Goal: Manage account settings

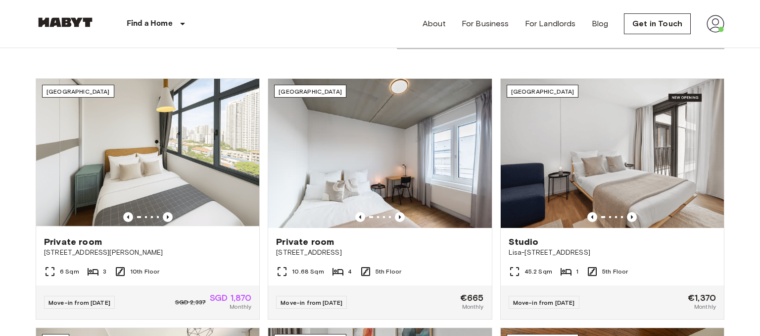
scroll to position [320, 0]
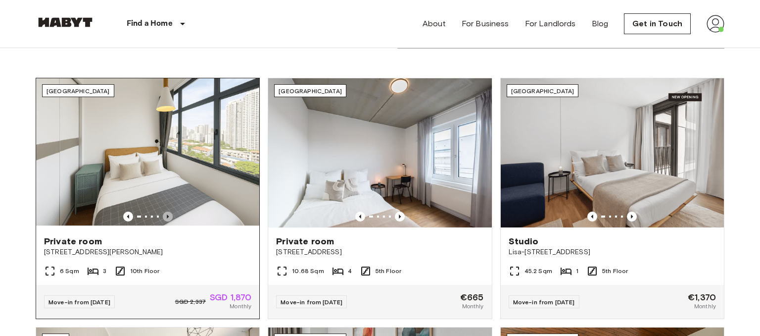
click at [166, 215] on icon "Previous image" at bounding box center [168, 216] width 10 height 10
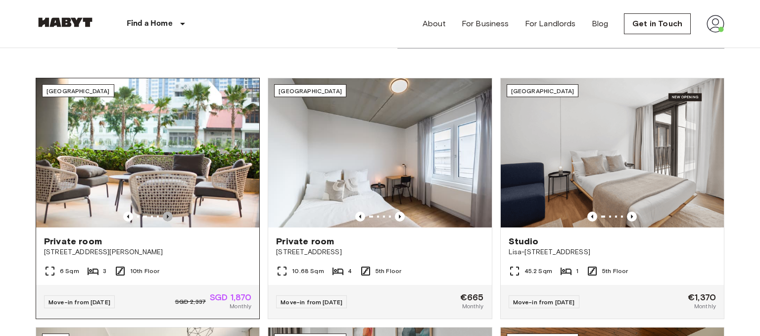
click at [166, 215] on icon "Previous image" at bounding box center [168, 216] width 10 height 10
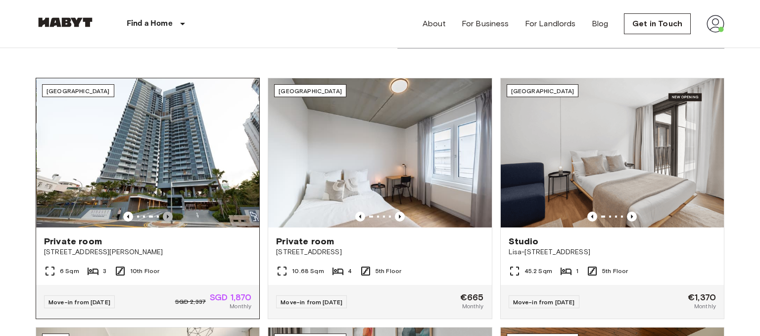
click at [166, 215] on icon "Previous image" at bounding box center [168, 216] width 10 height 10
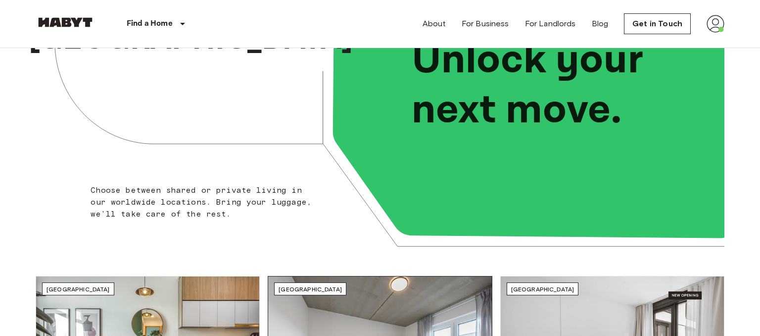
scroll to position [0, 0]
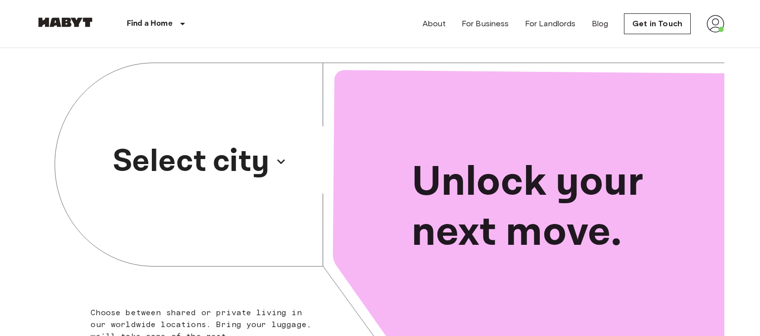
click at [259, 158] on p "Select city" at bounding box center [191, 162] width 157 height 48
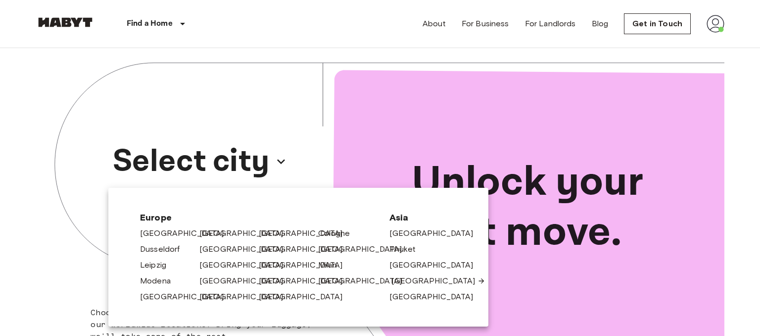
click at [409, 278] on link "[GEOGRAPHIC_DATA]" at bounding box center [439, 281] width 94 height 12
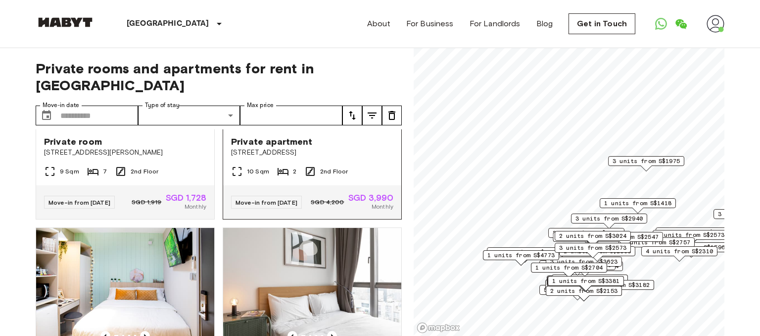
scroll to position [1882, 0]
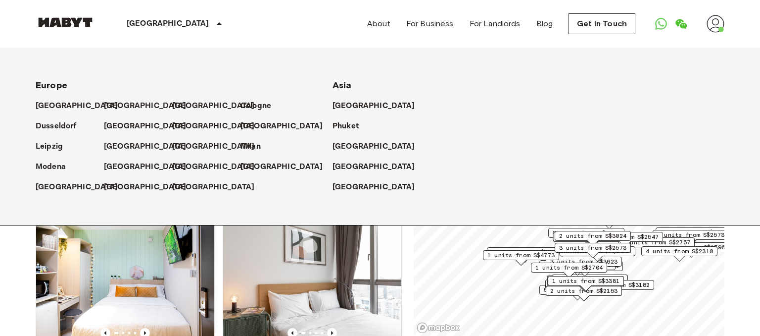
click at [148, 28] on p "[GEOGRAPHIC_DATA]" at bounding box center [168, 24] width 83 height 12
click at [182, 103] on p "[GEOGRAPHIC_DATA]" at bounding box center [215, 106] width 83 height 12
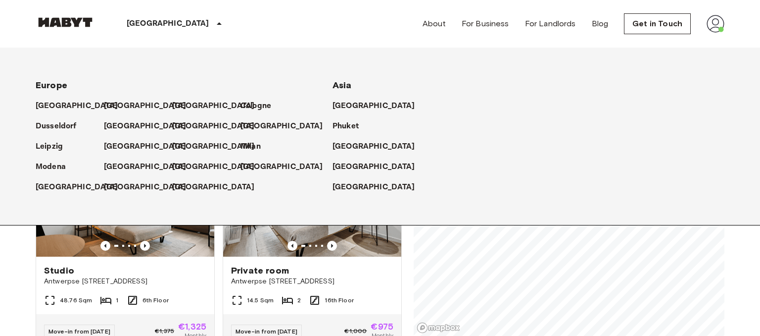
click at [153, 25] on p "[GEOGRAPHIC_DATA]" at bounding box center [168, 24] width 83 height 12
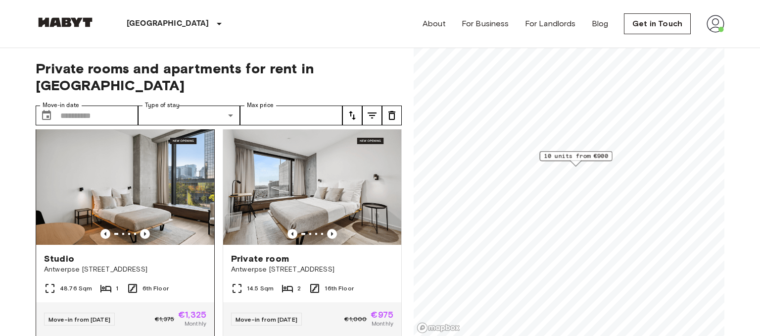
scroll to position [12, 0]
click at [147, 228] on icon "Previous image" at bounding box center [145, 233] width 10 height 10
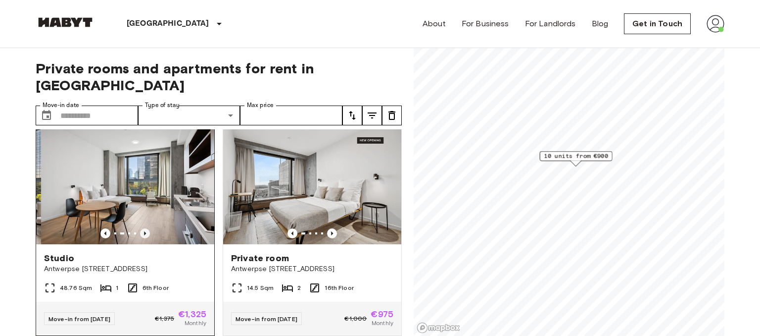
click at [147, 228] on icon "Previous image" at bounding box center [145, 233] width 10 height 10
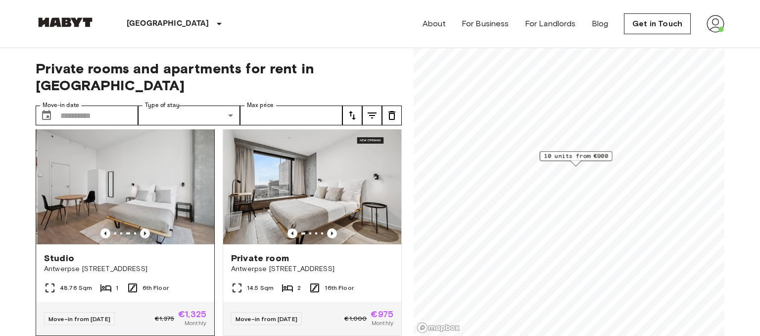
click at [147, 228] on icon "Previous image" at bounding box center [145, 233] width 10 height 10
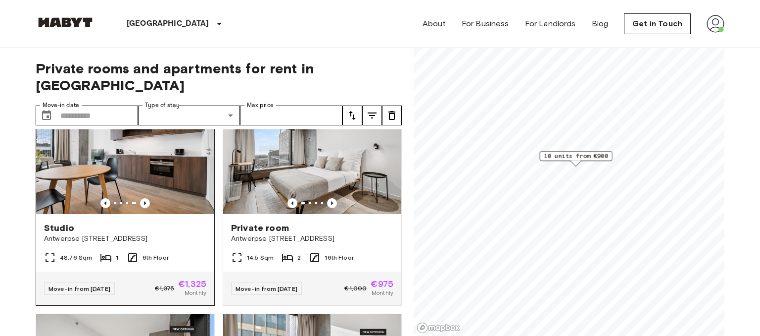
scroll to position [44, 0]
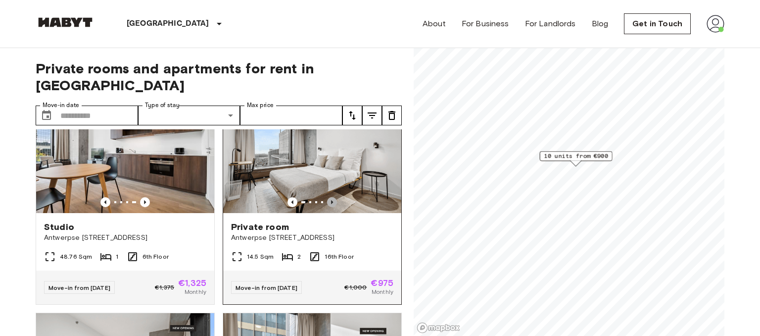
click at [333, 197] on icon "Previous image" at bounding box center [332, 202] width 10 height 10
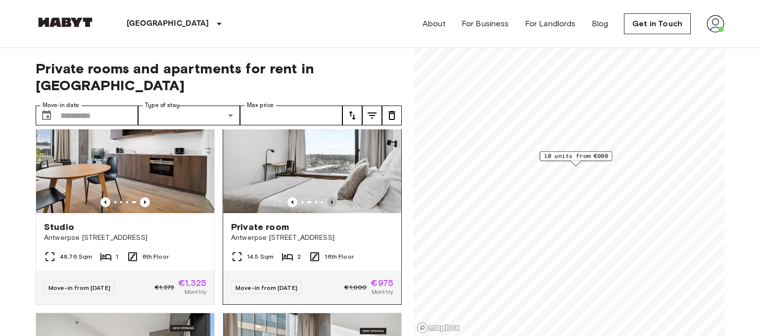
click at [333, 197] on icon "Previous image" at bounding box center [332, 202] width 10 height 10
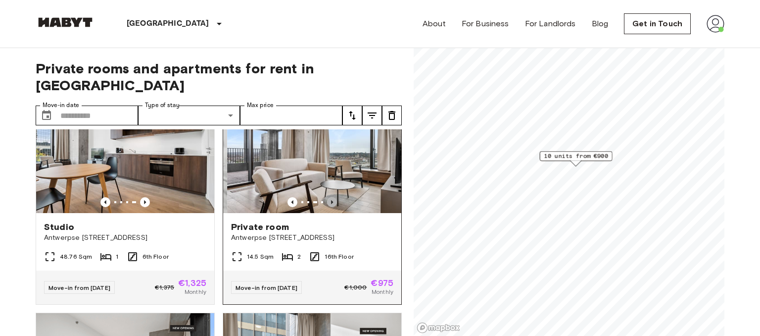
click at [333, 197] on icon "Previous image" at bounding box center [332, 202] width 10 height 10
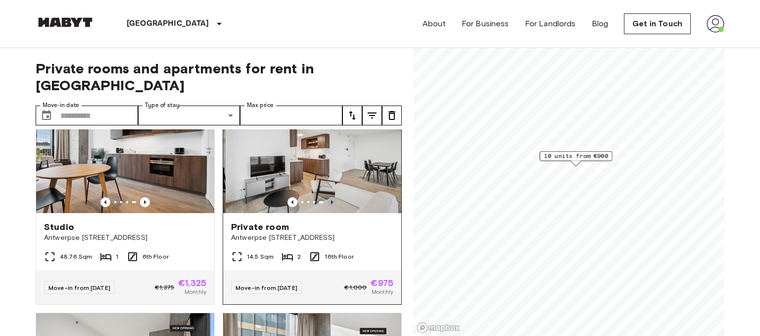
click at [333, 197] on icon "Previous image" at bounding box center [332, 202] width 10 height 10
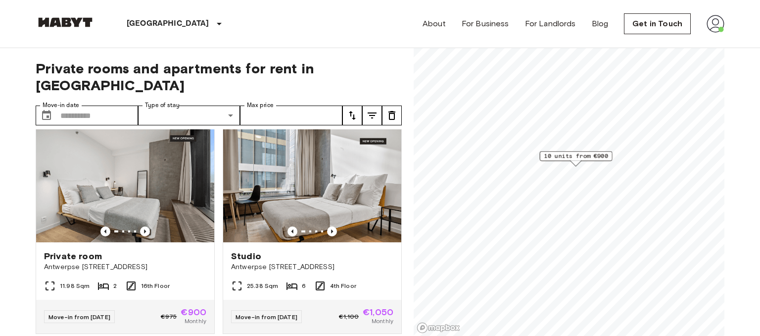
scroll to position [236, 0]
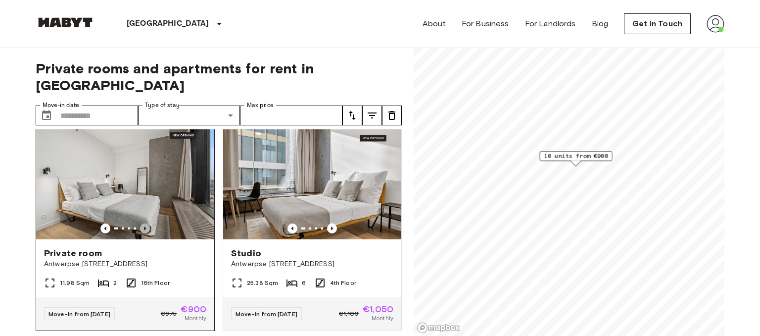
click at [143, 223] on icon "Previous image" at bounding box center [145, 228] width 10 height 10
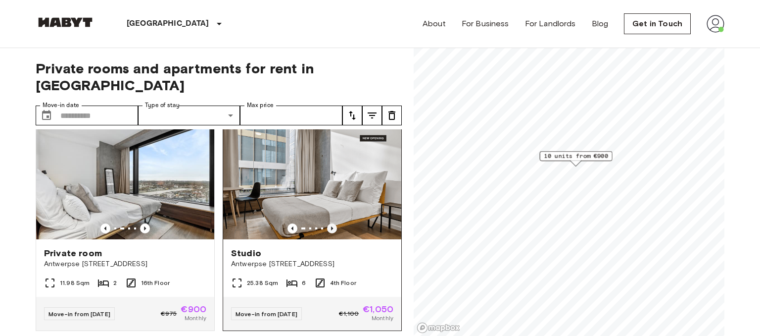
click at [332, 223] on icon "Previous image" at bounding box center [332, 228] width 10 height 10
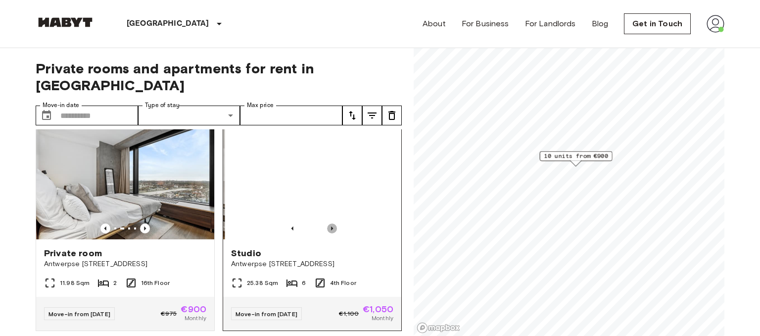
click at [332, 223] on icon "Previous image" at bounding box center [332, 228] width 10 height 10
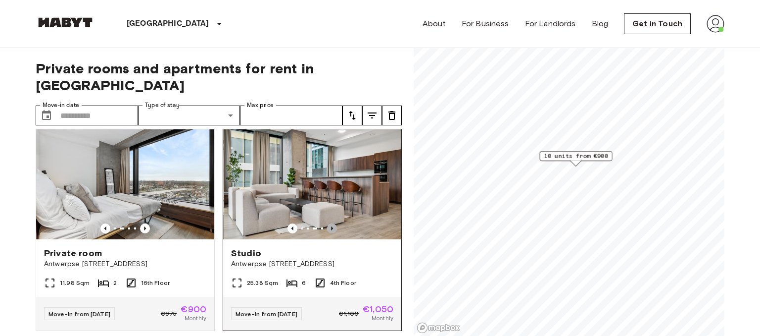
click at [332, 223] on icon "Previous image" at bounding box center [332, 228] width 10 height 10
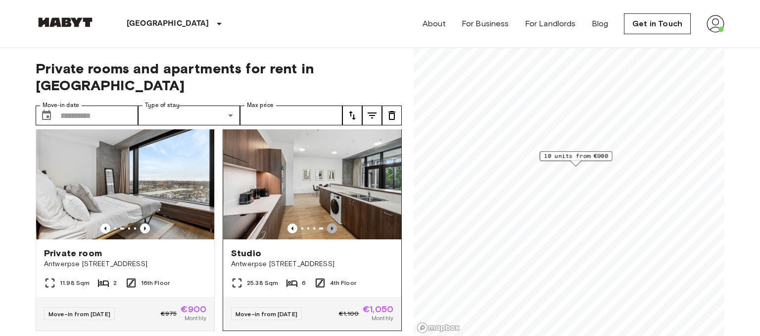
click at [332, 223] on icon "Previous image" at bounding box center [332, 228] width 10 height 10
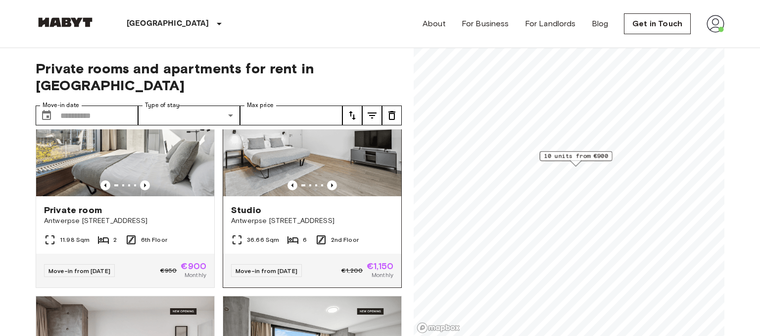
scroll to position [695, 0]
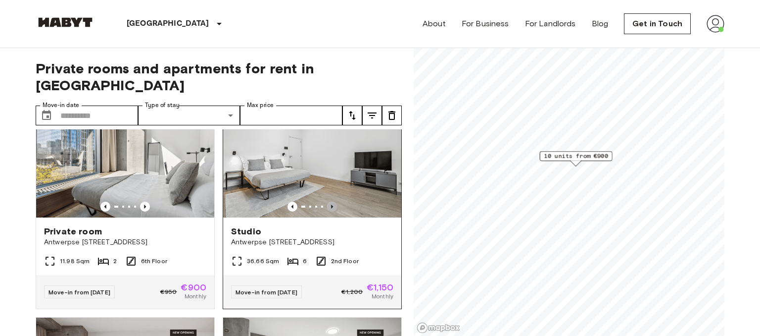
click at [335, 201] on icon "Previous image" at bounding box center [332, 206] width 10 height 10
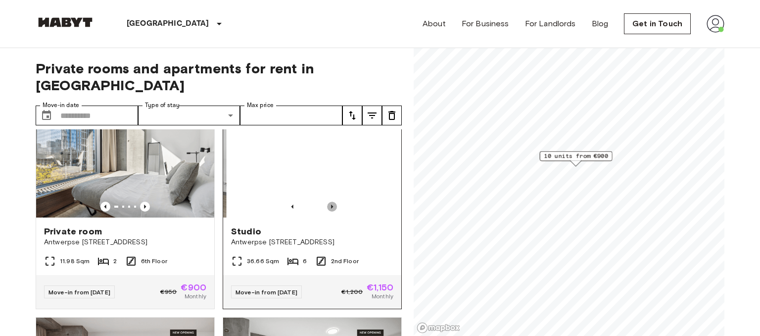
click at [335, 201] on icon "Previous image" at bounding box center [332, 206] width 10 height 10
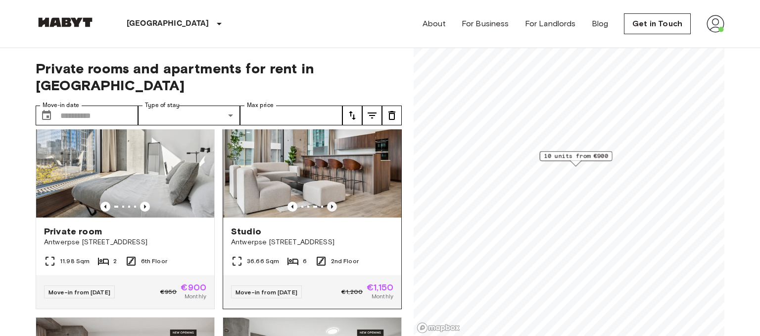
click at [335, 201] on icon "Previous image" at bounding box center [332, 206] width 10 height 10
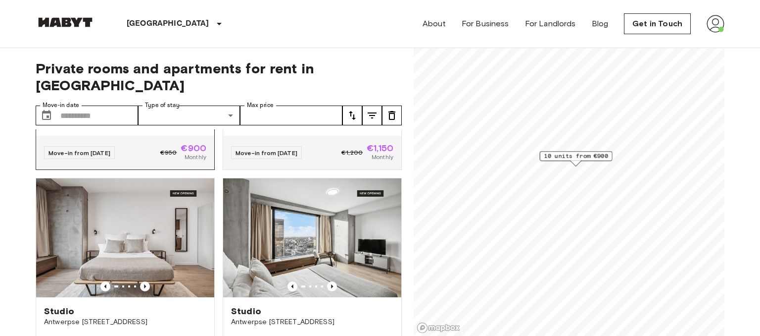
scroll to position [889, 0]
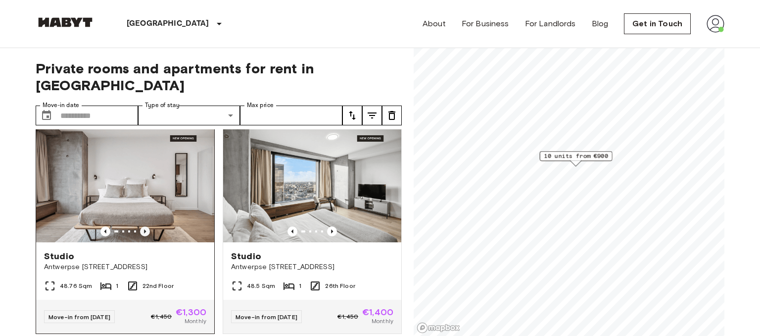
click at [143, 226] on icon "Previous image" at bounding box center [145, 231] width 10 height 10
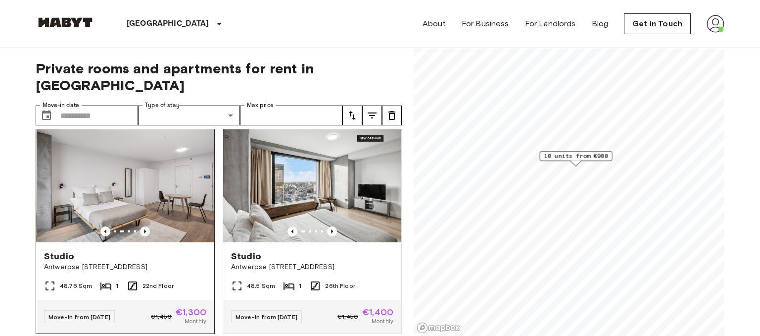
click at [143, 226] on icon "Previous image" at bounding box center [145, 231] width 10 height 10
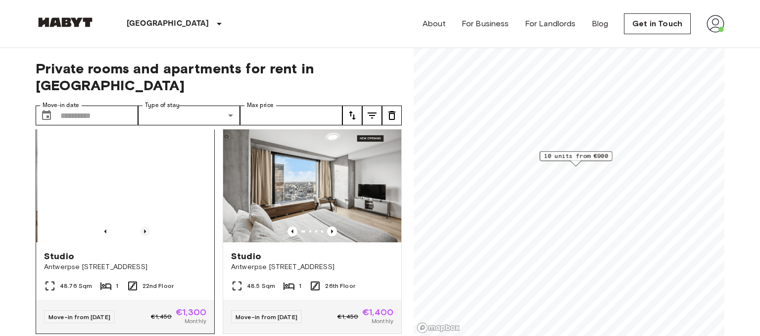
click at [143, 226] on icon "Previous image" at bounding box center [145, 231] width 10 height 10
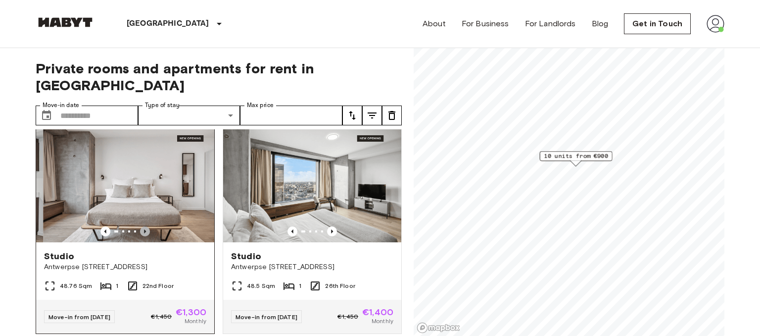
click at [143, 226] on icon "Previous image" at bounding box center [145, 231] width 10 height 10
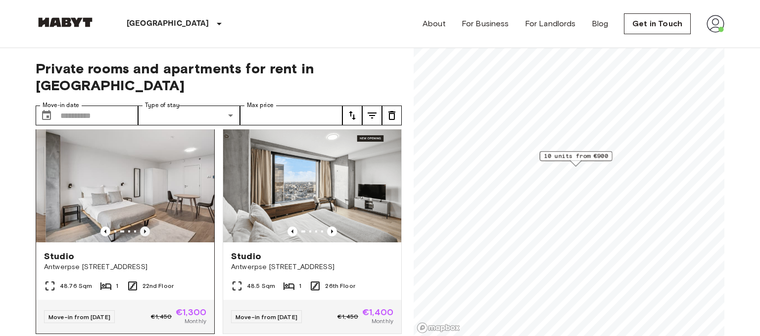
click at [143, 226] on icon "Previous image" at bounding box center [145, 231] width 10 height 10
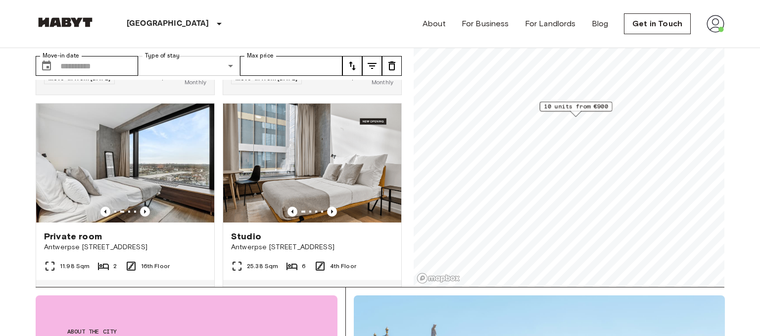
scroll to position [203, 0]
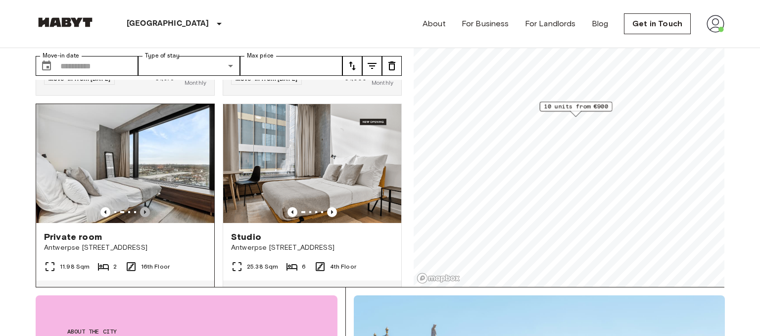
click at [146, 207] on icon "Previous image" at bounding box center [145, 212] width 10 height 10
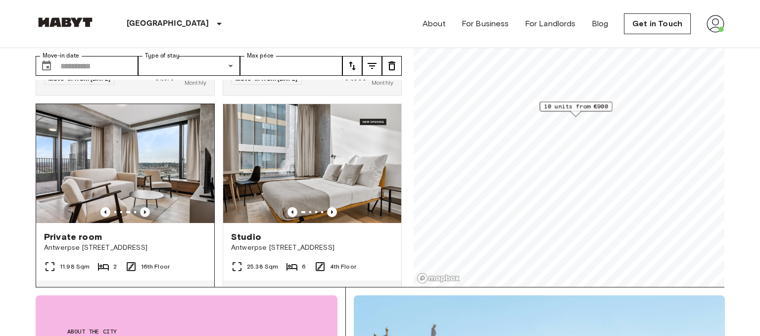
click at [146, 207] on icon "Previous image" at bounding box center [145, 212] width 10 height 10
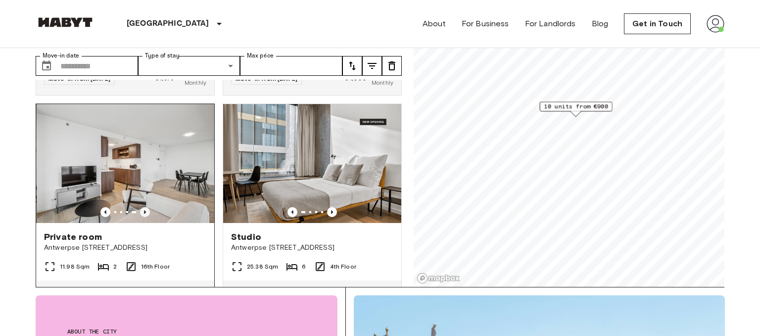
click at [146, 207] on icon "Previous image" at bounding box center [145, 212] width 10 height 10
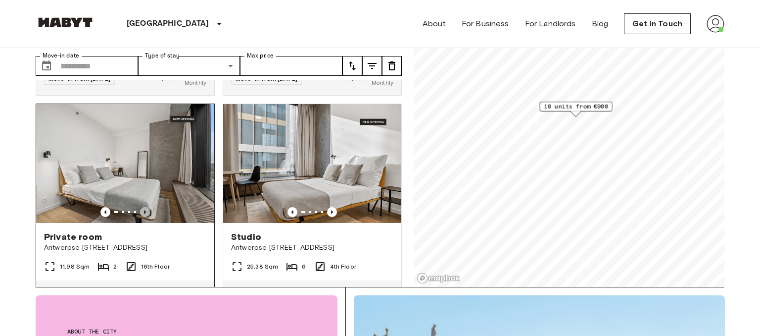
click at [146, 207] on icon "Previous image" at bounding box center [145, 212] width 10 height 10
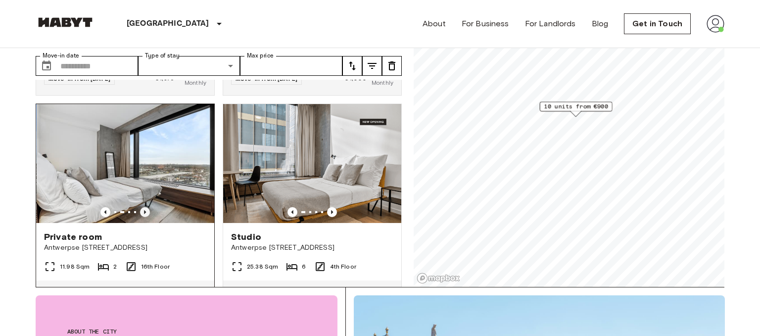
click at [146, 207] on icon "Previous image" at bounding box center [145, 212] width 10 height 10
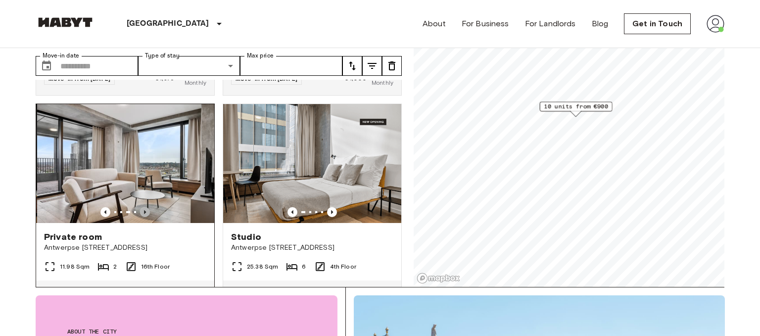
click at [146, 207] on icon "Previous image" at bounding box center [145, 212] width 10 height 10
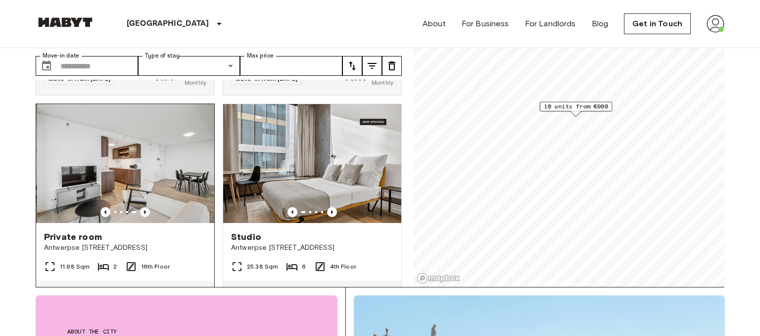
click at [146, 207] on icon "Previous image" at bounding box center [145, 212] width 10 height 10
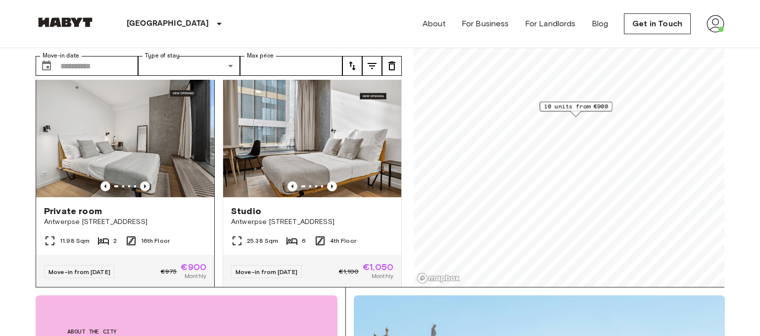
scroll to position [244, 0]
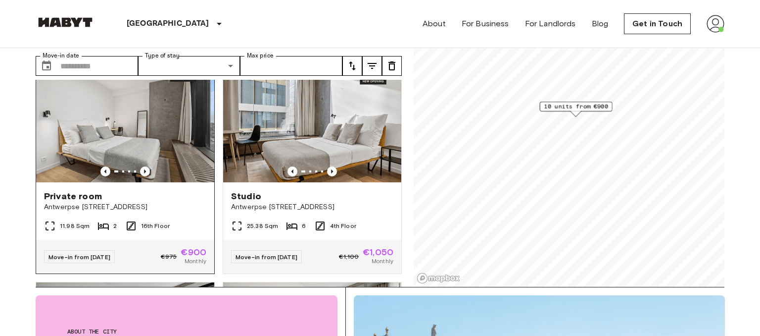
click at [93, 190] on span "Private room" at bounding box center [73, 196] width 58 height 12
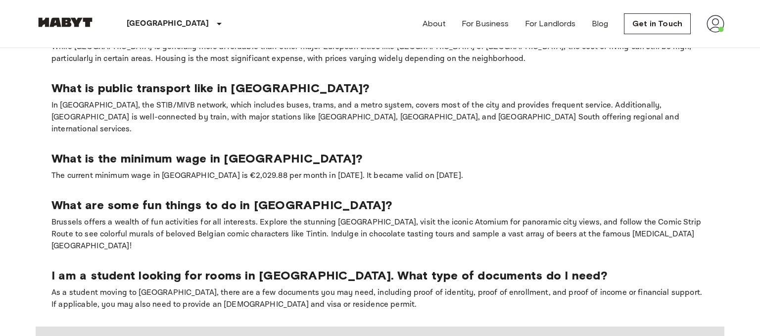
scroll to position [835, 0]
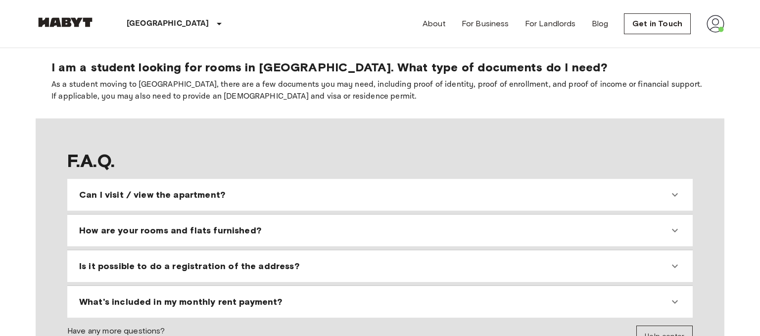
click at [720, 30] on img at bounding box center [716, 24] width 18 height 18
click at [690, 41] on li "Profile" at bounding box center [702, 42] width 99 height 18
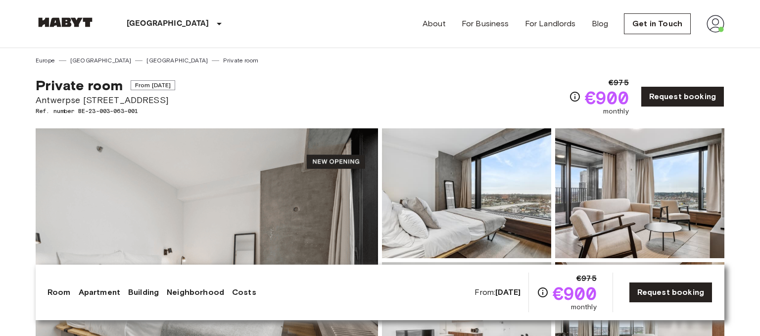
scroll to position [202, 0]
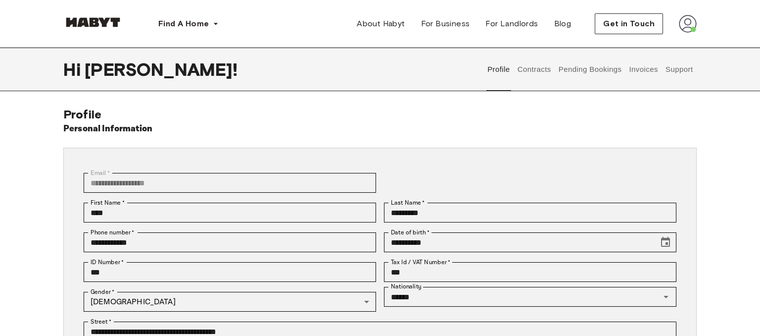
click at [542, 69] on button "Contracts" at bounding box center [534, 70] width 36 height 44
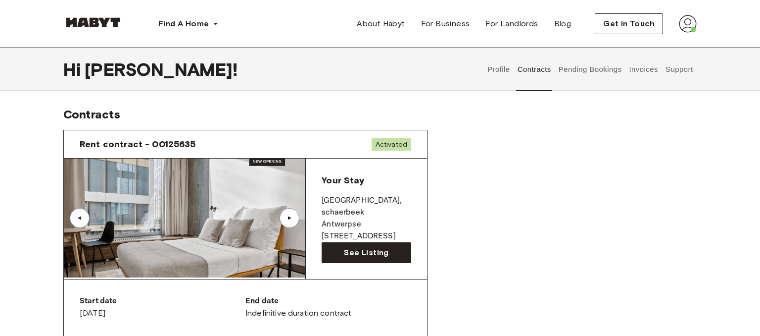
click at [587, 66] on button "Pending Bookings" at bounding box center [590, 70] width 66 height 44
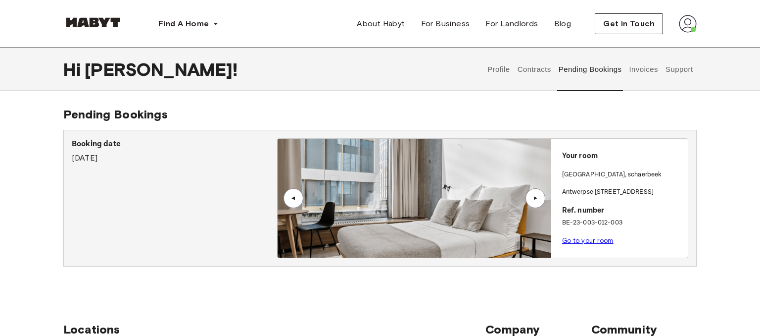
click at [535, 198] on div "▲" at bounding box center [536, 198] width 10 height 6
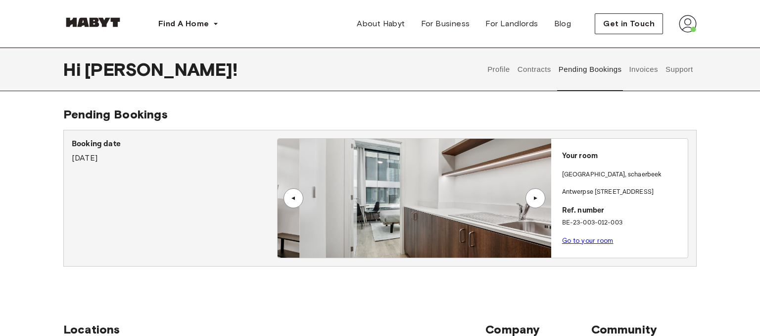
click at [535, 198] on div "▲" at bounding box center [536, 198] width 10 height 6
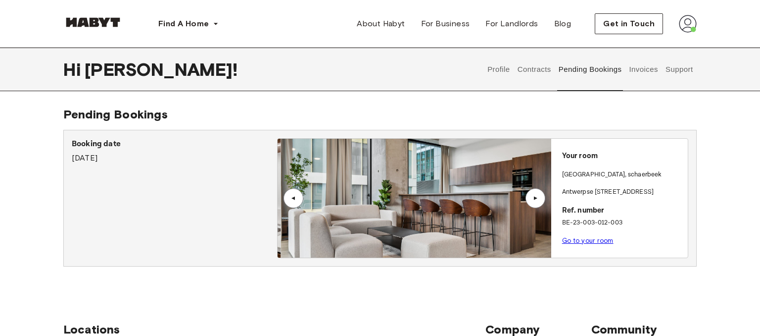
click at [651, 69] on button "Invoices" at bounding box center [643, 70] width 31 height 44
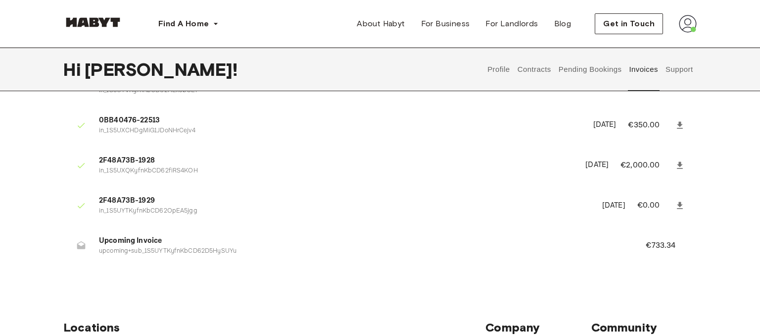
scroll to position [67, 0]
click at [170, 251] on p "upcoming+sub_1S5UYTKyfnKbCD62D5HySUYu" at bounding box center [360, 250] width 523 height 9
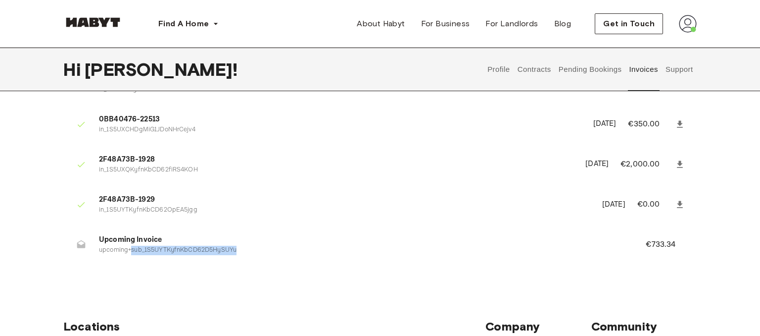
click at [170, 251] on p "upcoming+sub_1S5UYTKyfnKbCD62D5HySUYu" at bounding box center [360, 250] width 523 height 9
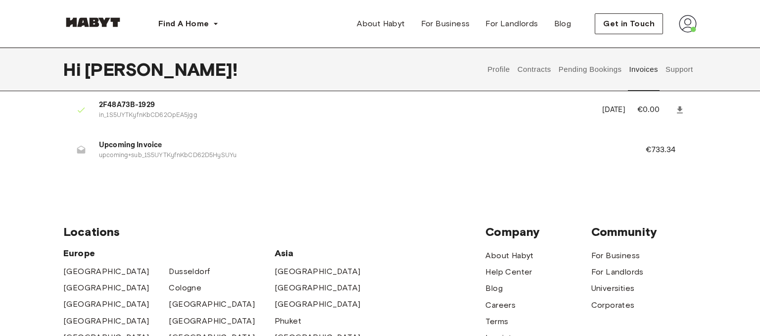
scroll to position [0, 0]
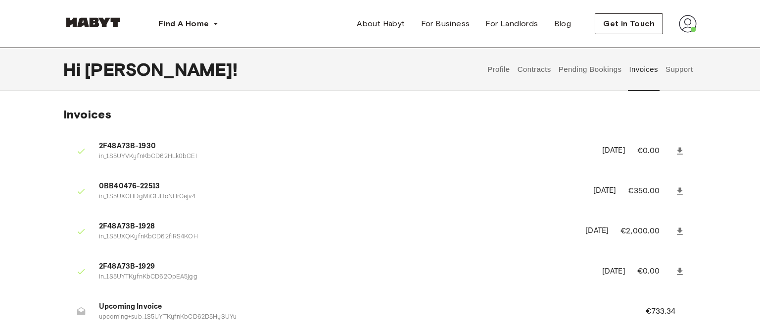
click at [677, 69] on button "Support" at bounding box center [679, 70] width 30 height 44
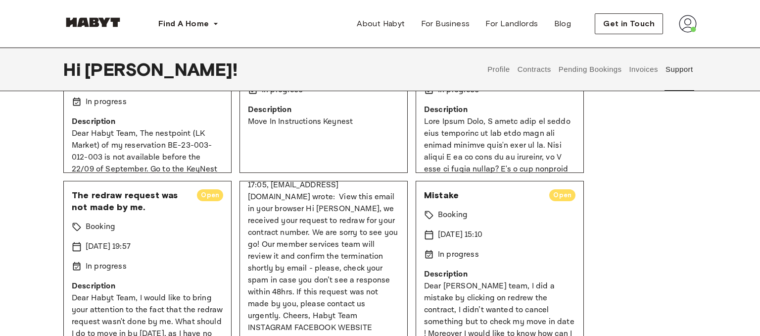
scroll to position [148, 0]
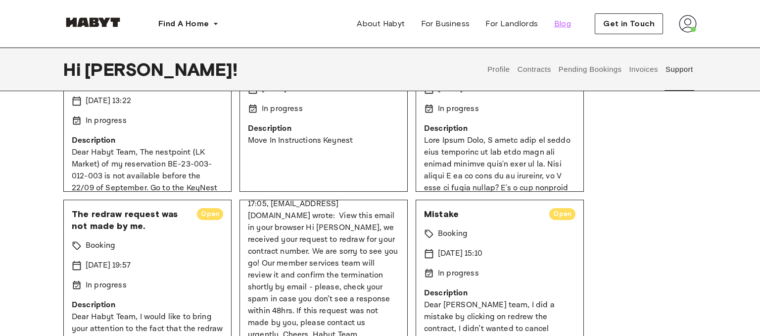
click at [569, 25] on span "Blog" at bounding box center [562, 24] width 17 height 12
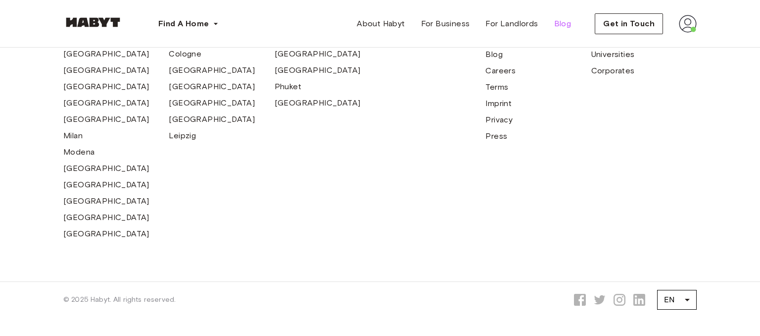
click at [557, 23] on span "Blog" at bounding box center [562, 24] width 17 height 12
